Goal: Information Seeking & Learning: Learn about a topic

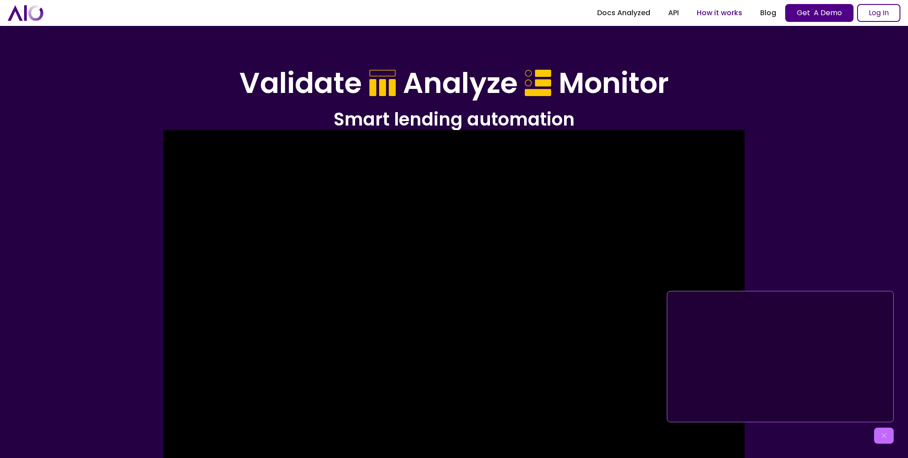
click at [730, 12] on link "How it works" at bounding box center [719, 13] width 63 height 16
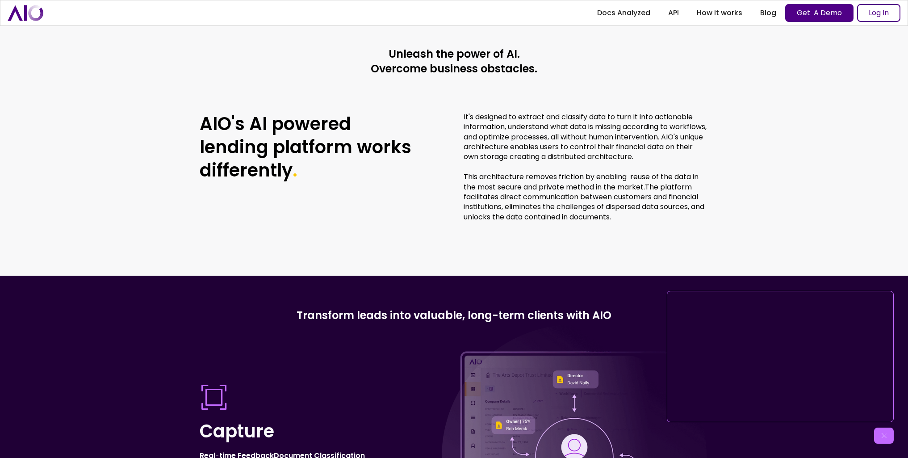
scroll to position [2360, 0]
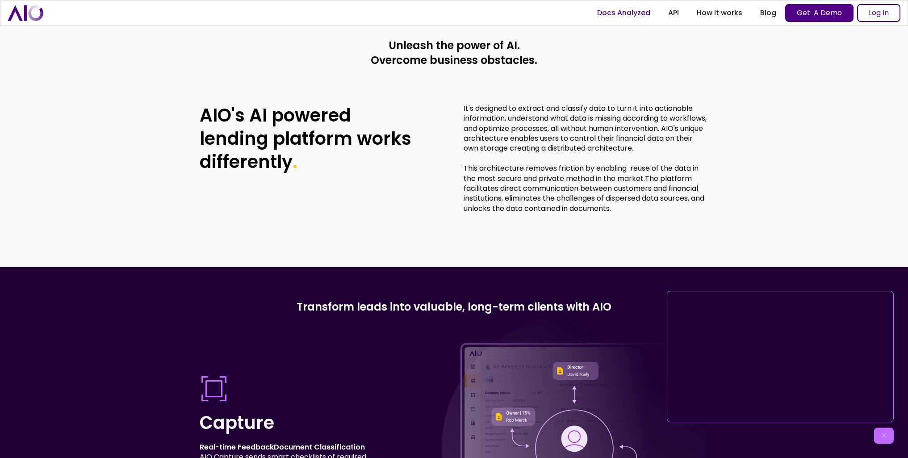
click at [636, 12] on link "Docs Analyzed" at bounding box center [623, 13] width 71 height 16
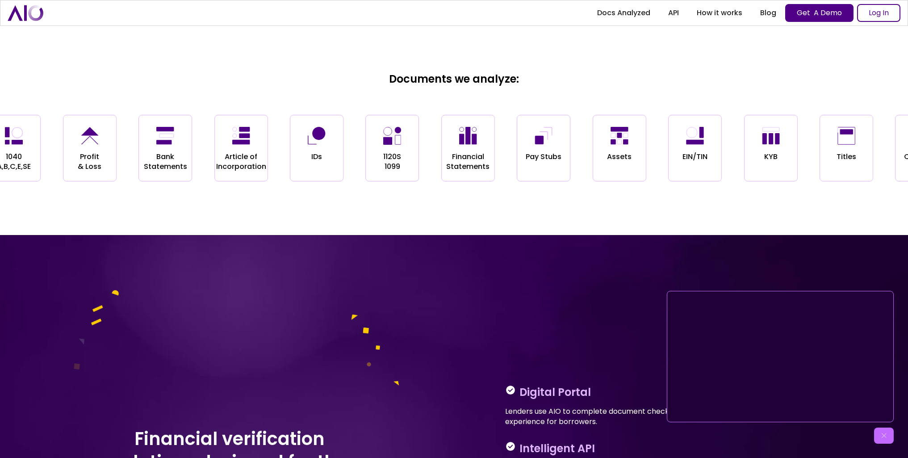
scroll to position [1091, 0]
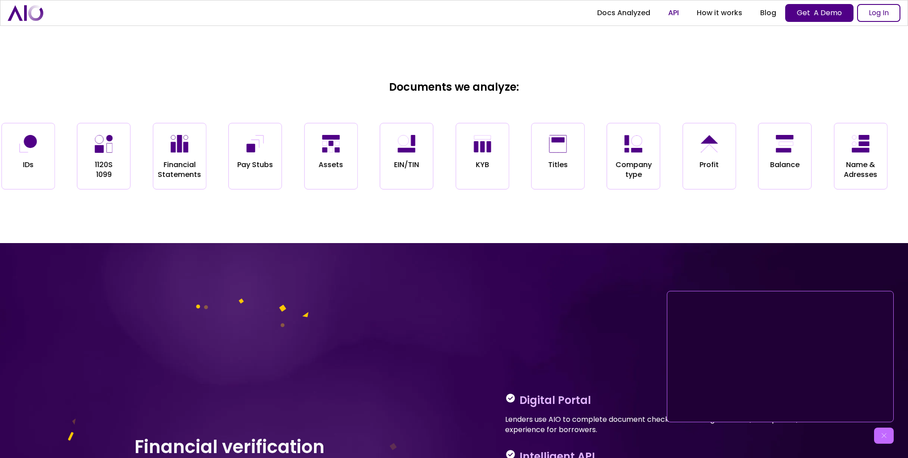
click at [675, 10] on link "API" at bounding box center [673, 13] width 29 height 16
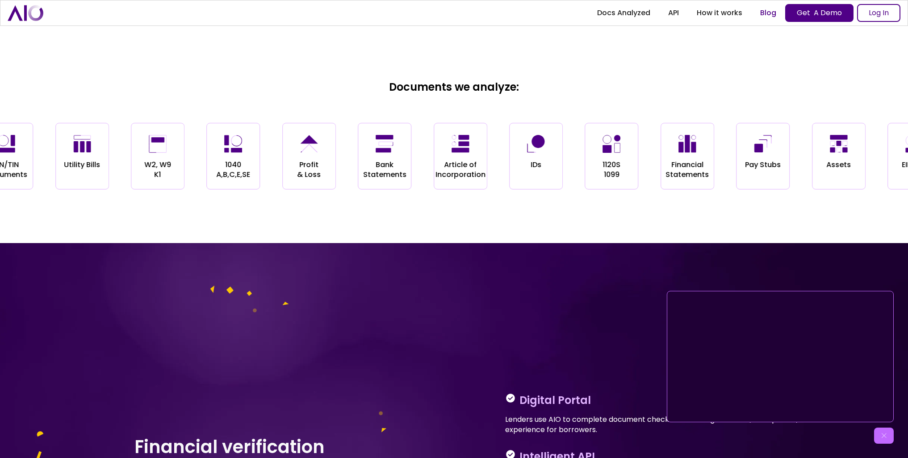
click at [767, 12] on link "Blog" at bounding box center [768, 13] width 34 height 16
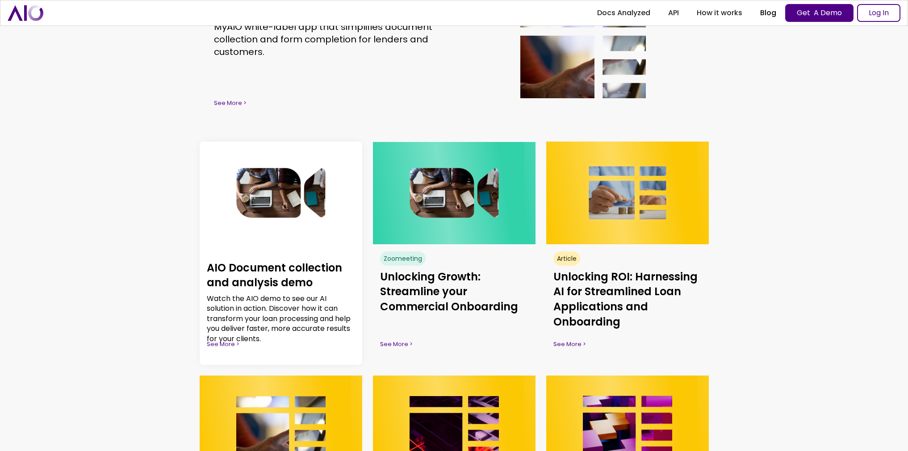
scroll to position [158, 0]
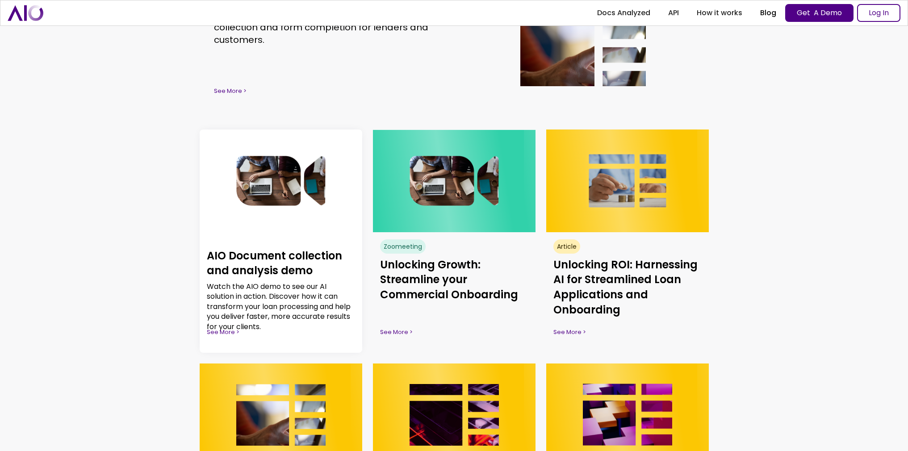
click at [274, 262] on h3 "AIO Document collection and analysis demo" at bounding box center [281, 263] width 148 height 30
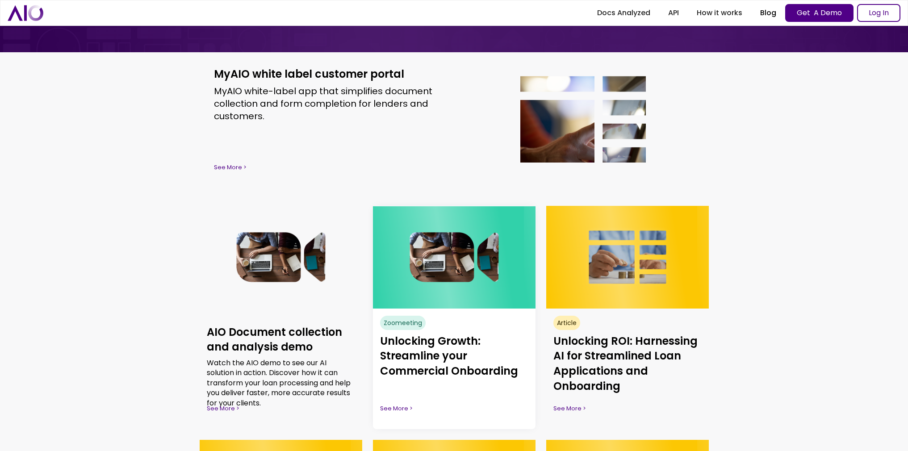
scroll to position [0, 0]
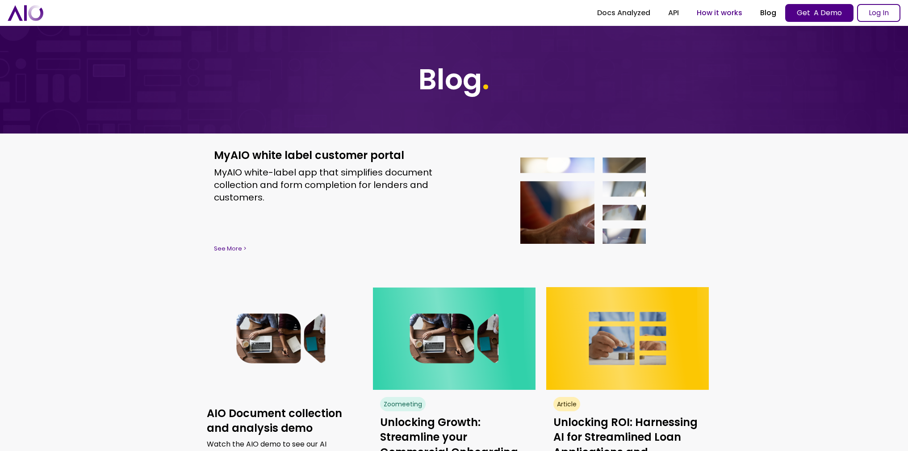
click at [722, 12] on link "How it works" at bounding box center [719, 13] width 63 height 16
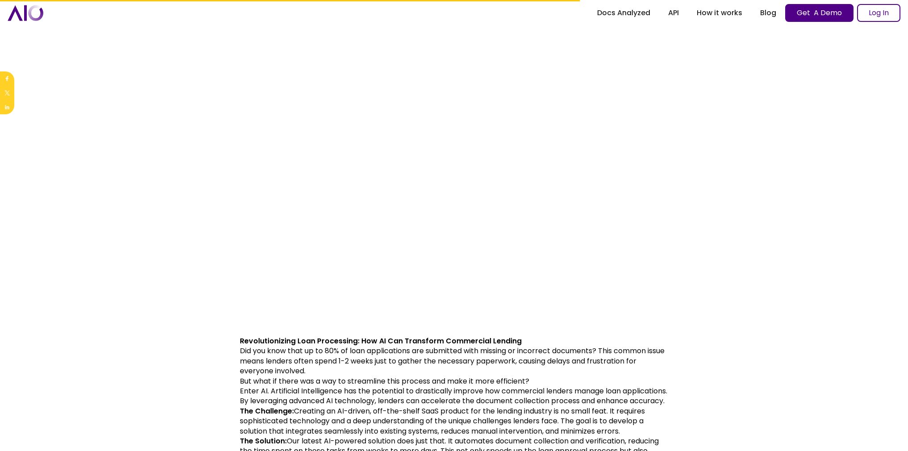
scroll to position [191, 7]
